Goal: Transaction & Acquisition: Purchase product/service

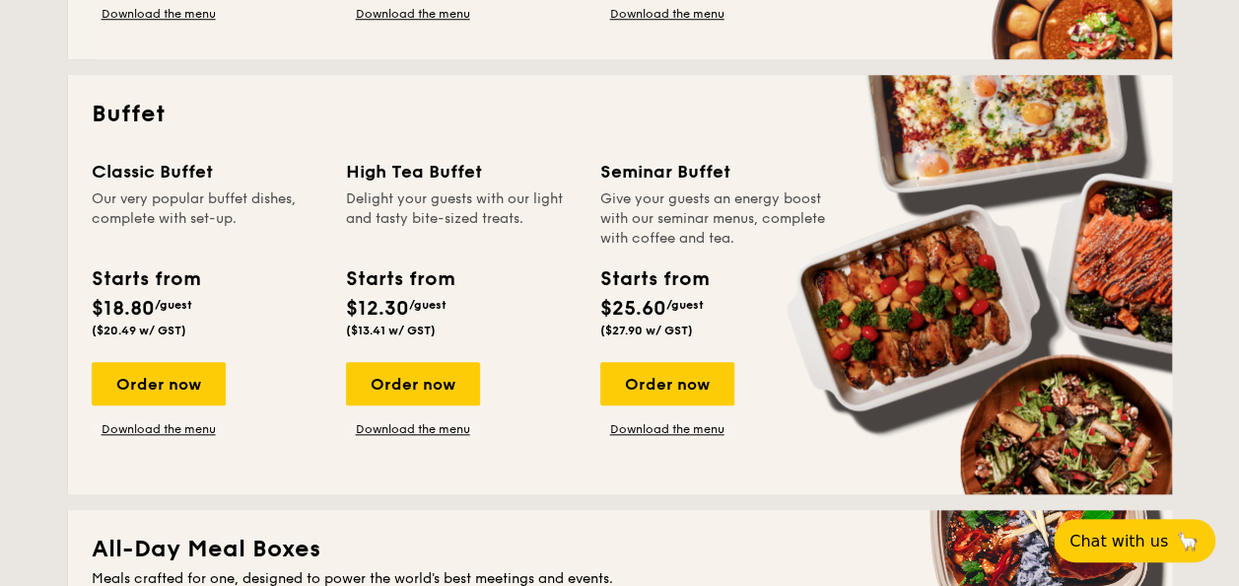
scroll to position [803, 0]
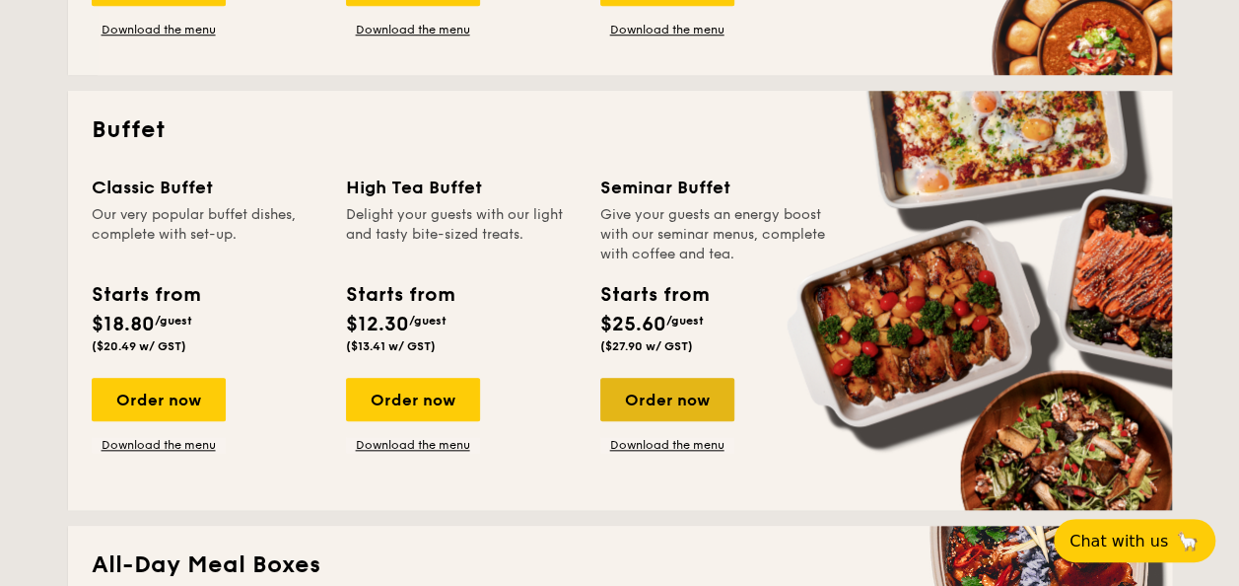
click at [657, 391] on div "Order now" at bounding box center [667, 399] width 134 height 43
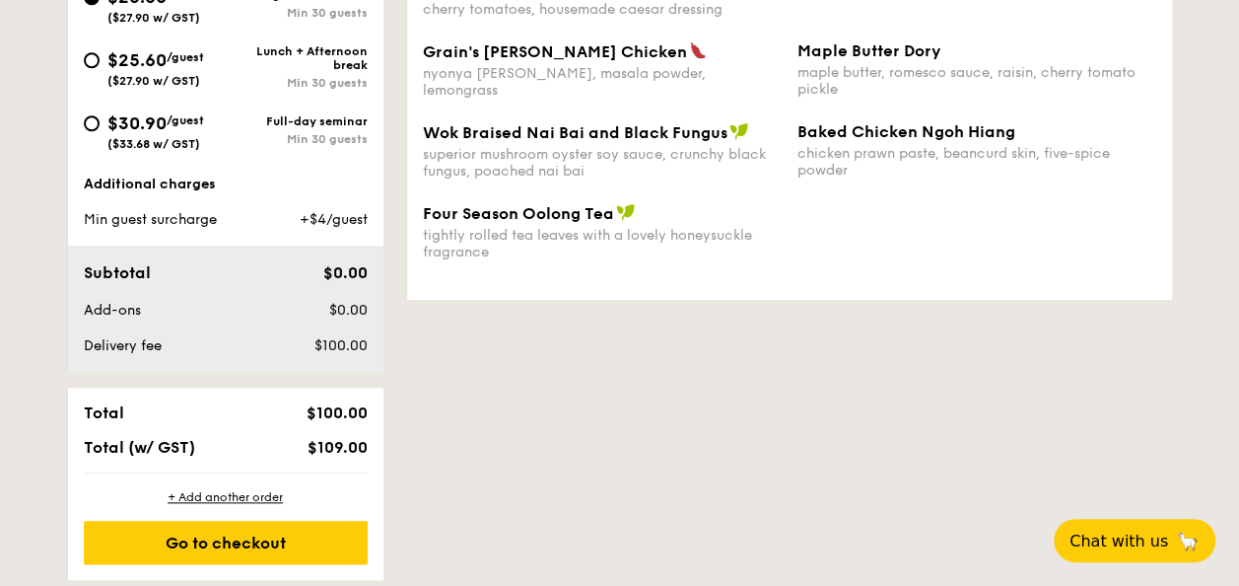
scroll to position [703, 0]
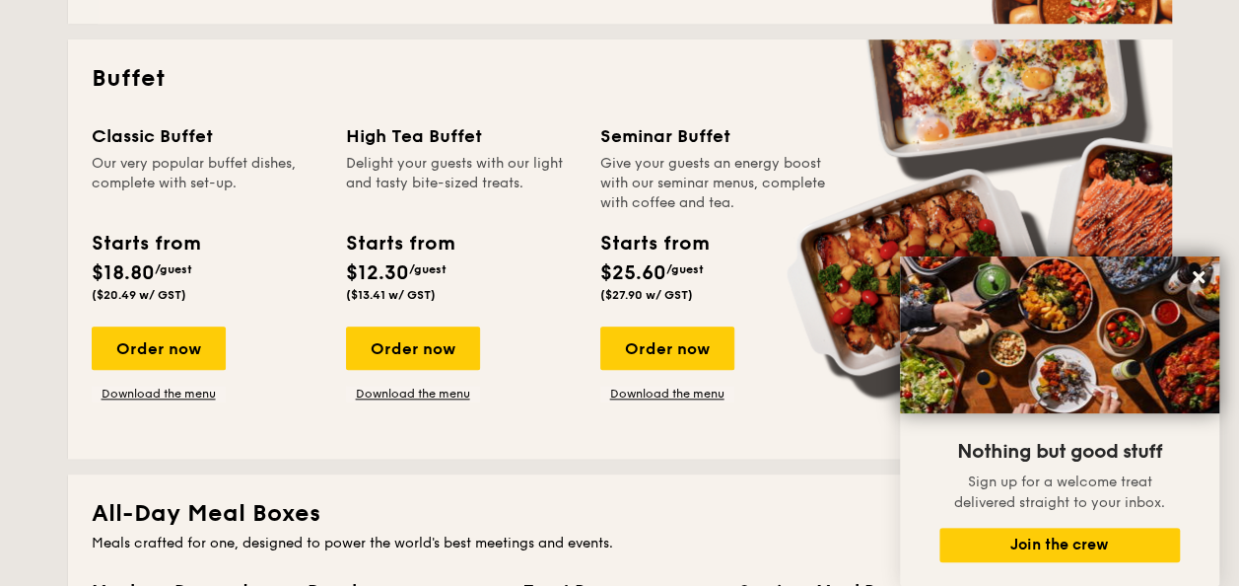
scroll to position [848, 0]
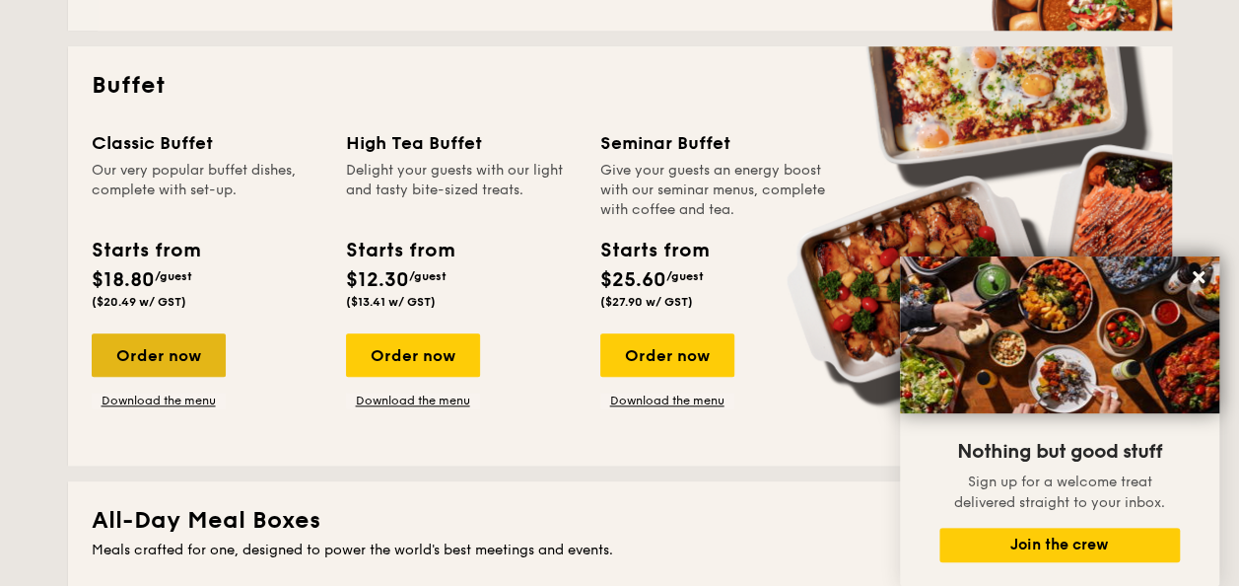
click at [165, 367] on div "Order now" at bounding box center [159, 354] width 134 height 43
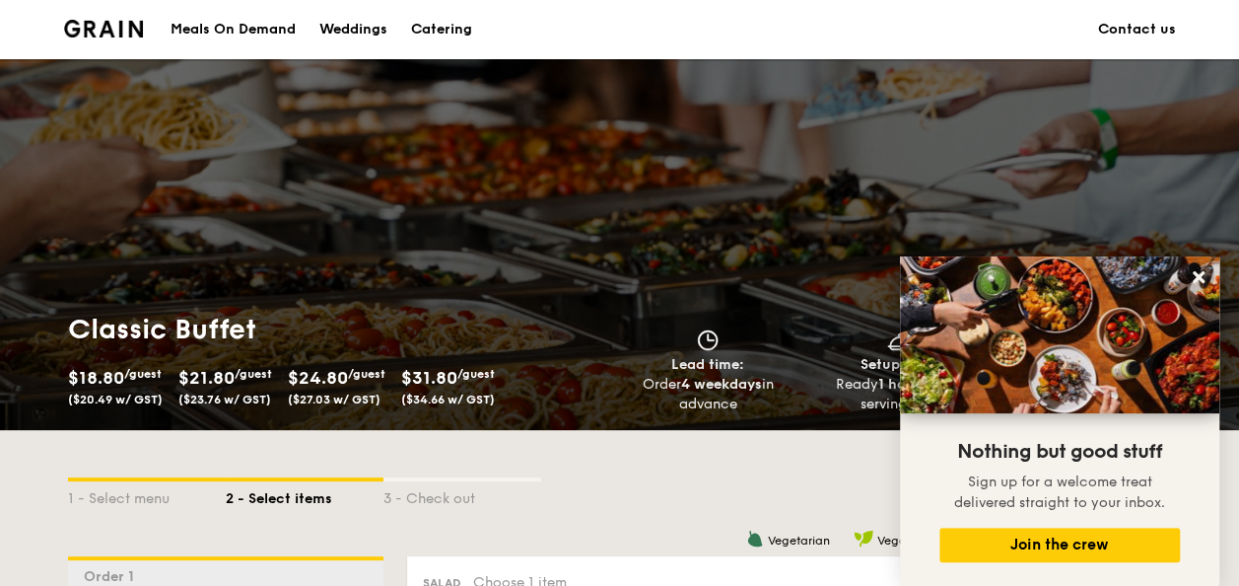
click at [425, 403] on span "($34.66 w/ GST)" at bounding box center [448, 399] width 94 height 14
click at [170, 489] on div "1 - Select menu" at bounding box center [147, 495] width 158 height 28
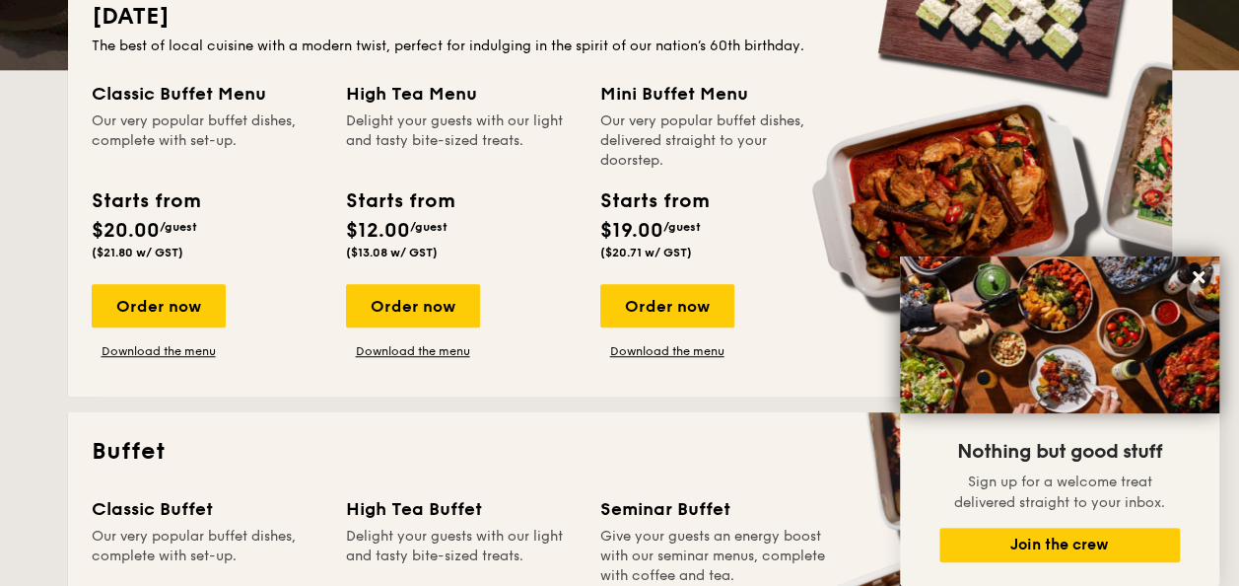
scroll to position [483, 0]
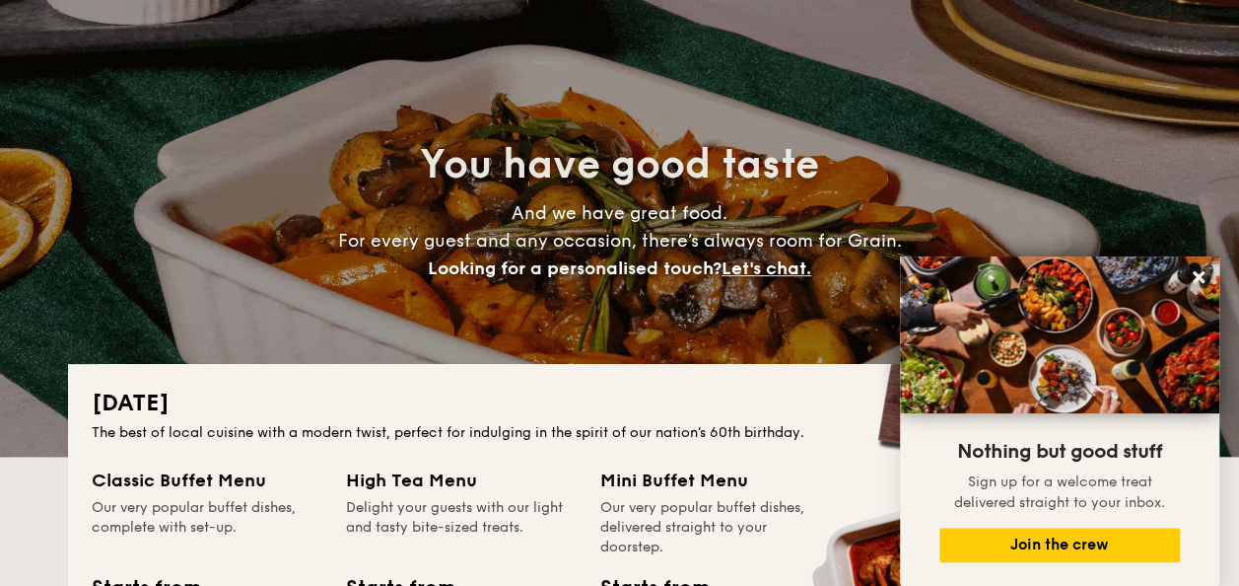
scroll to position [0, 0]
